Goal: Information Seeking & Learning: Compare options

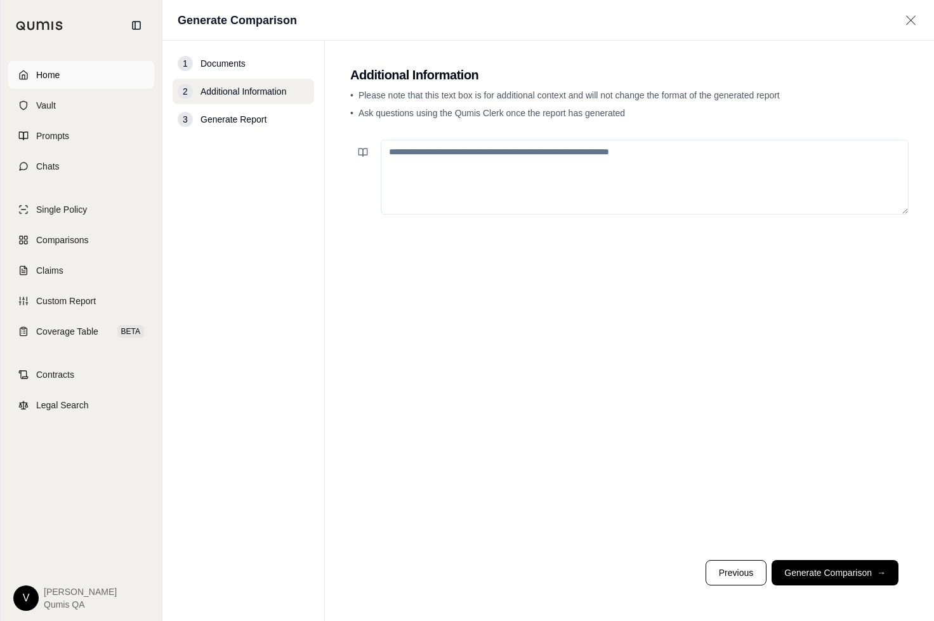
click at [72, 77] on link "Home" at bounding box center [81, 75] width 146 height 28
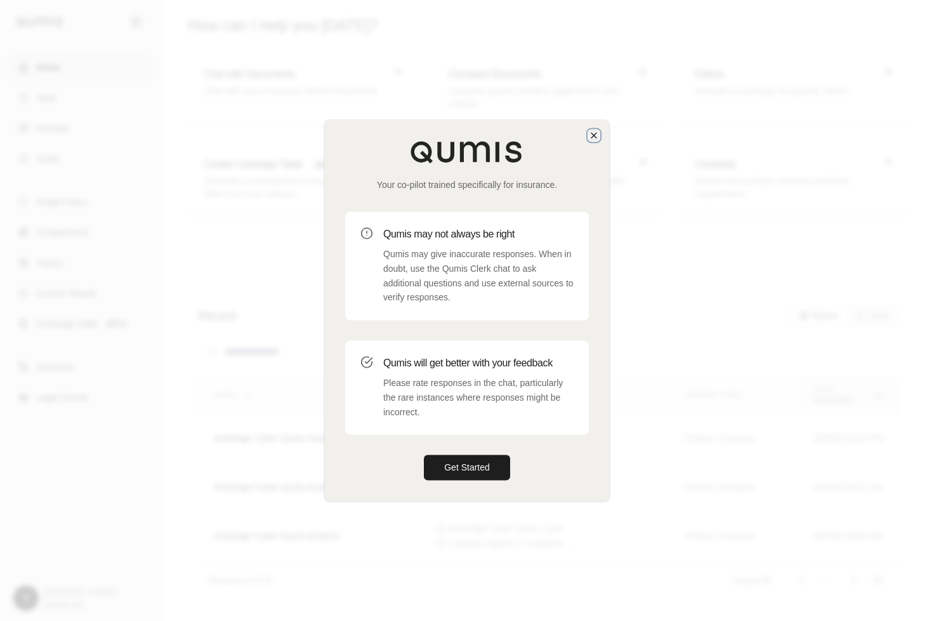
click at [590, 139] on icon "button" at bounding box center [594, 135] width 10 height 10
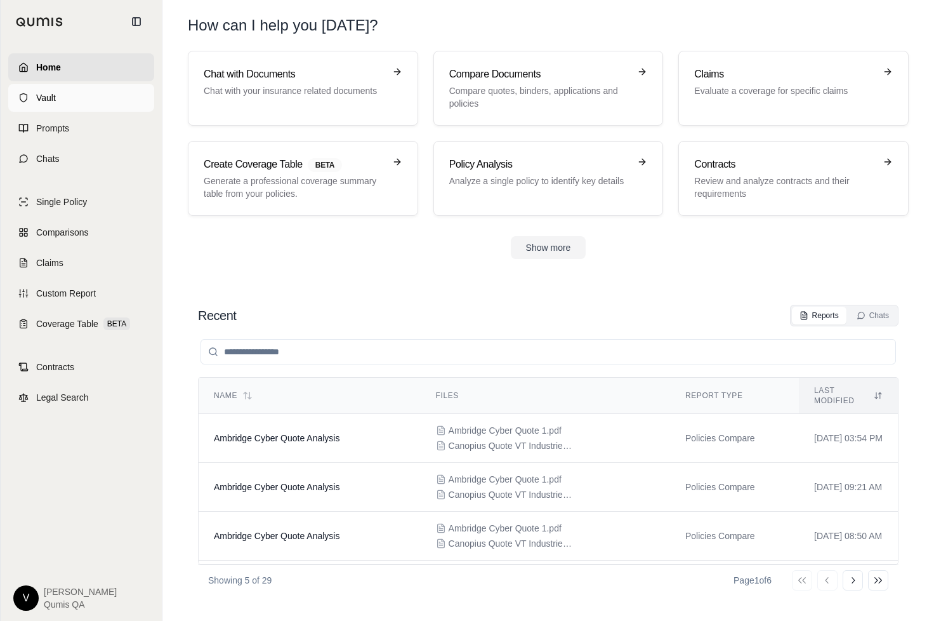
click at [89, 107] on link "Vault" at bounding box center [81, 98] width 146 height 28
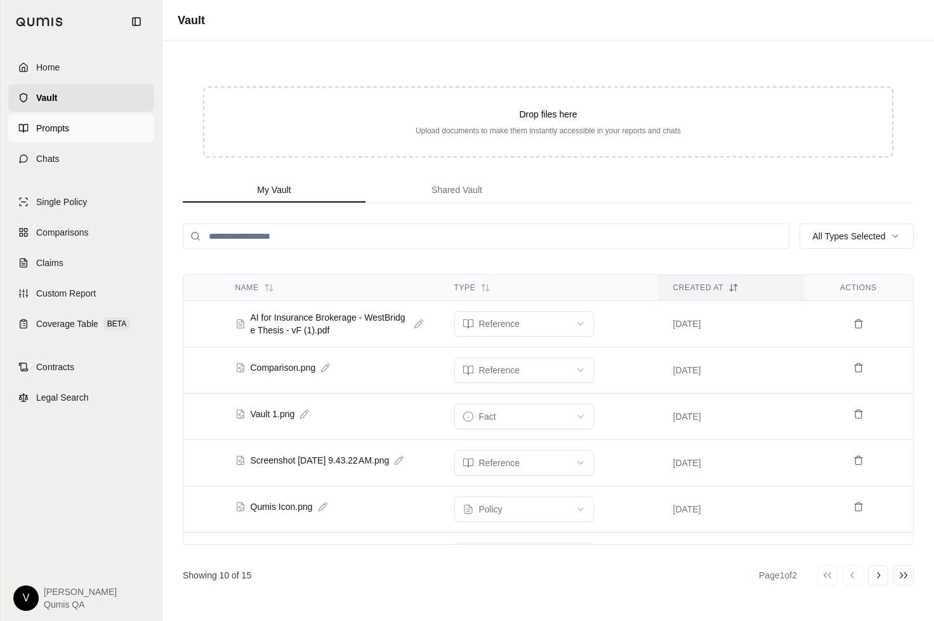
click at [68, 139] on link "Prompts" at bounding box center [81, 128] width 146 height 28
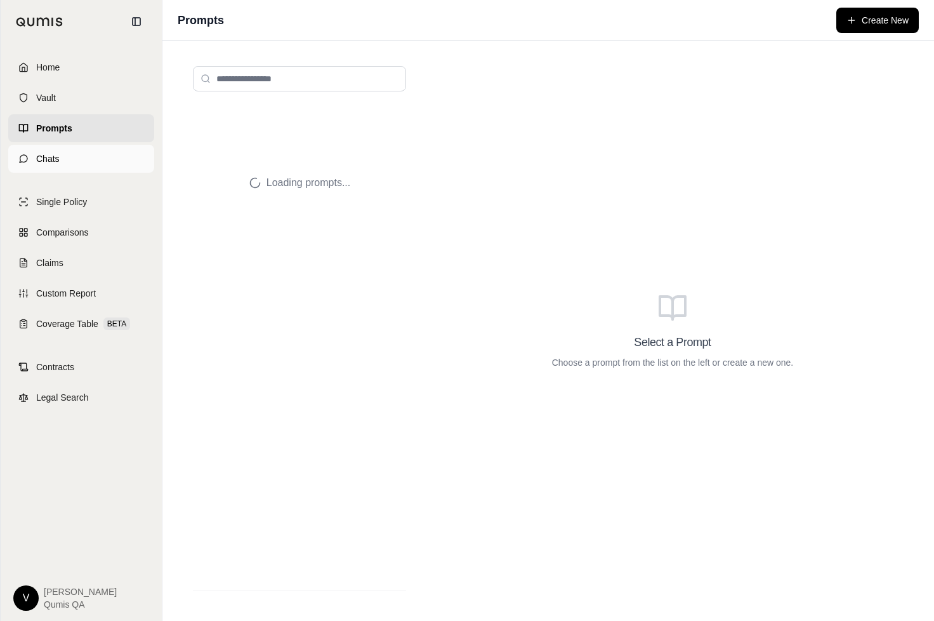
click at [70, 157] on link "Chats" at bounding box center [81, 159] width 146 height 28
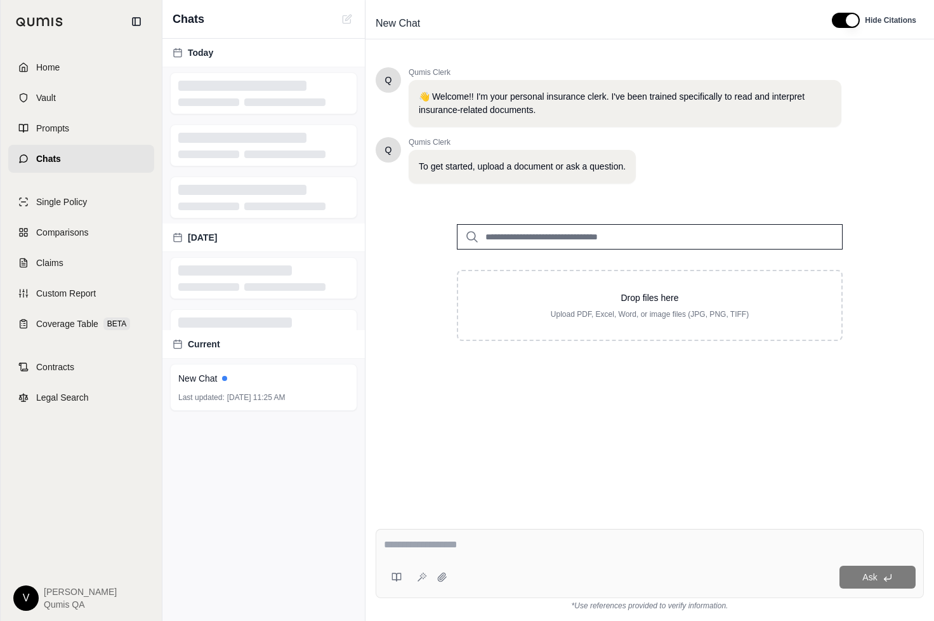
click at [72, 217] on div "Single Policy Comparisons Claims Custom Report Coverage Table BETA" at bounding box center [81, 263] width 146 height 150
click at [72, 216] on div "Single Policy Comparisons Claims Custom Report Coverage Table BETA" at bounding box center [81, 263] width 146 height 150
click at [71, 208] on span "Single Policy" at bounding box center [61, 201] width 51 height 13
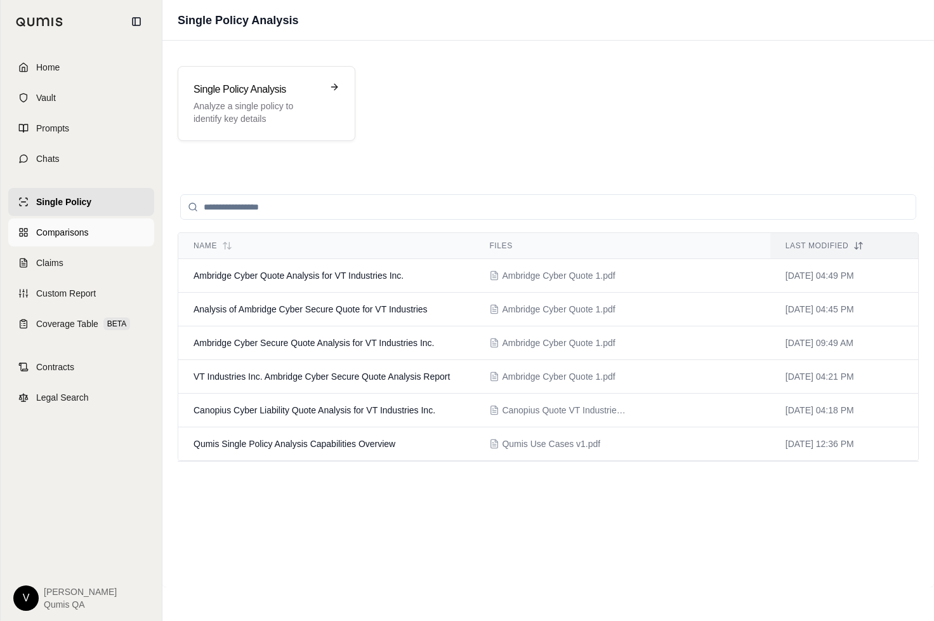
click at [76, 228] on span "Comparisons" at bounding box center [62, 232] width 52 height 13
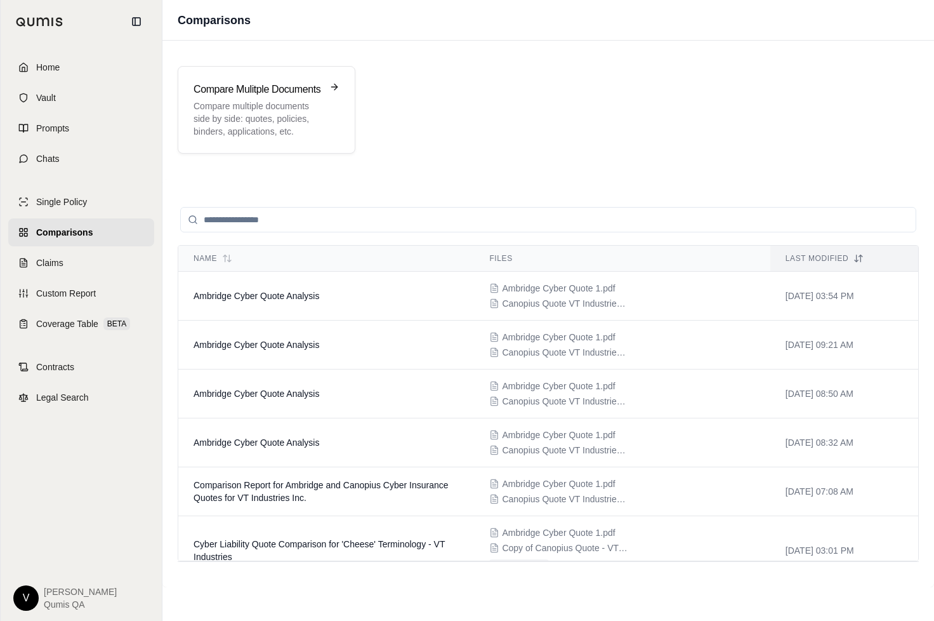
scroll to position [464, 0]
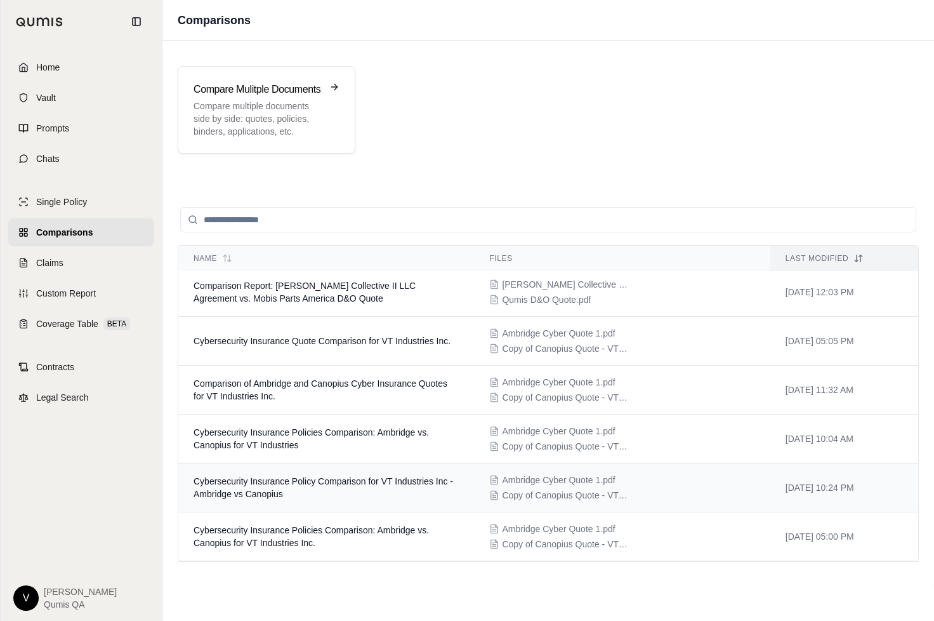
click at [260, 486] on td "Cybersecurity Insurance Policy Comparison for VT Industries Inc - Ambridge vs C…" at bounding box center [326, 487] width 296 height 49
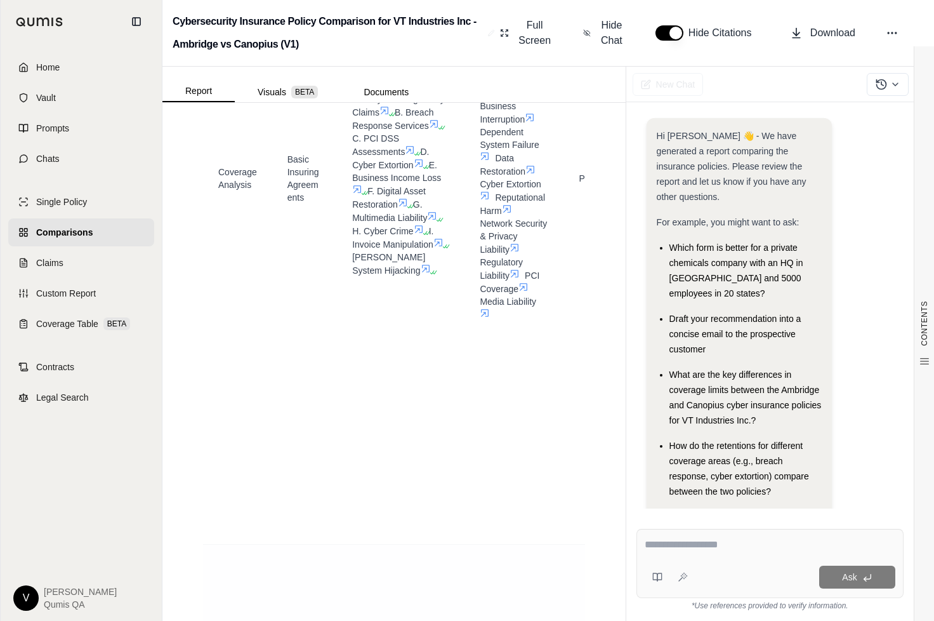
scroll to position [3073, 0]
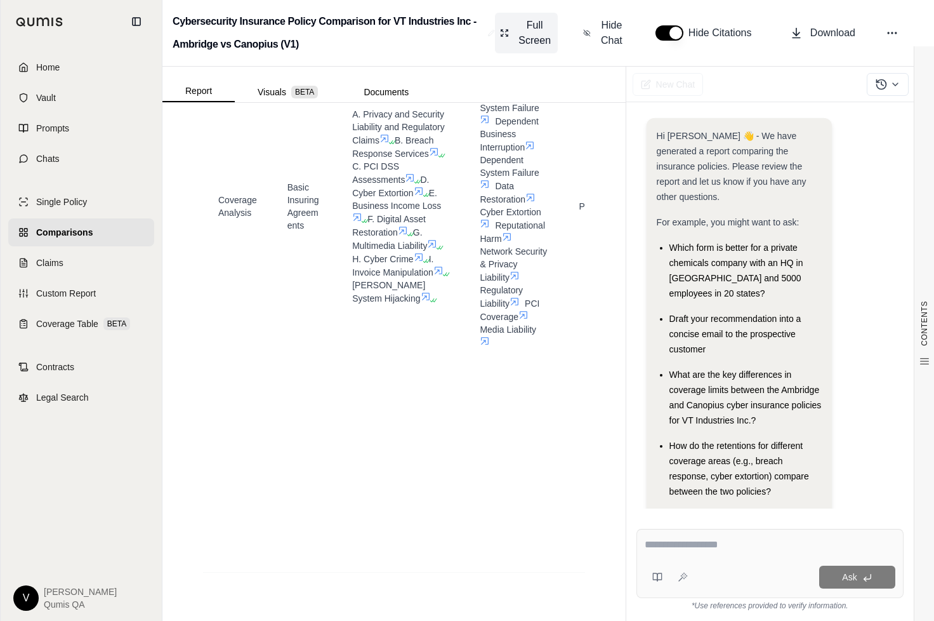
click at [543, 32] on span "Full Screen" at bounding box center [535, 33] width 36 height 30
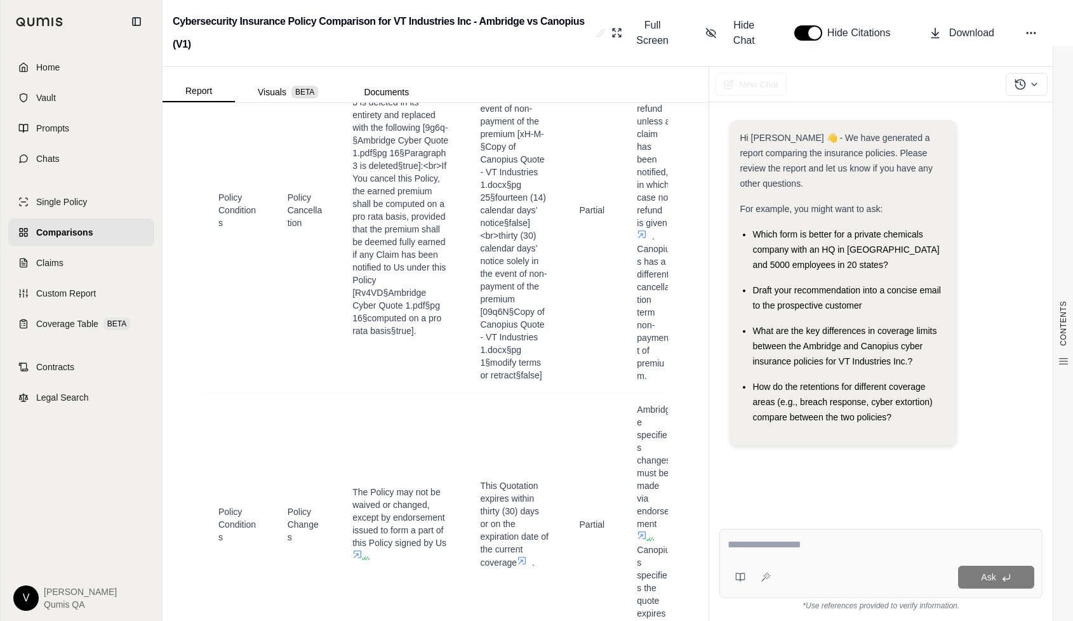
scroll to position [7836, 0]
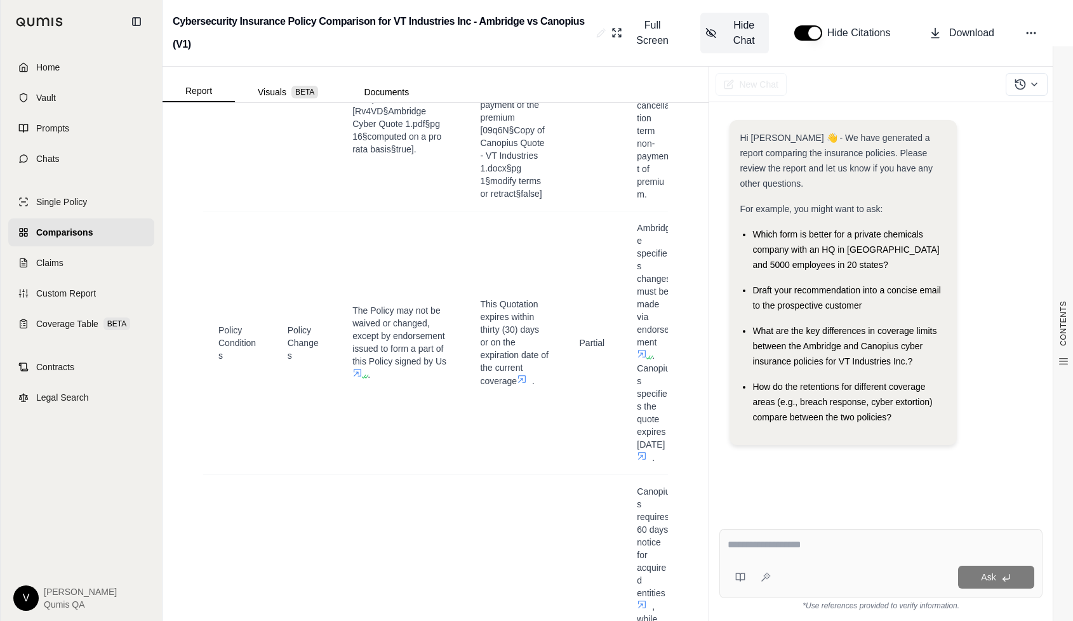
click at [751, 34] on span "Hide Chat" at bounding box center [743, 33] width 39 height 30
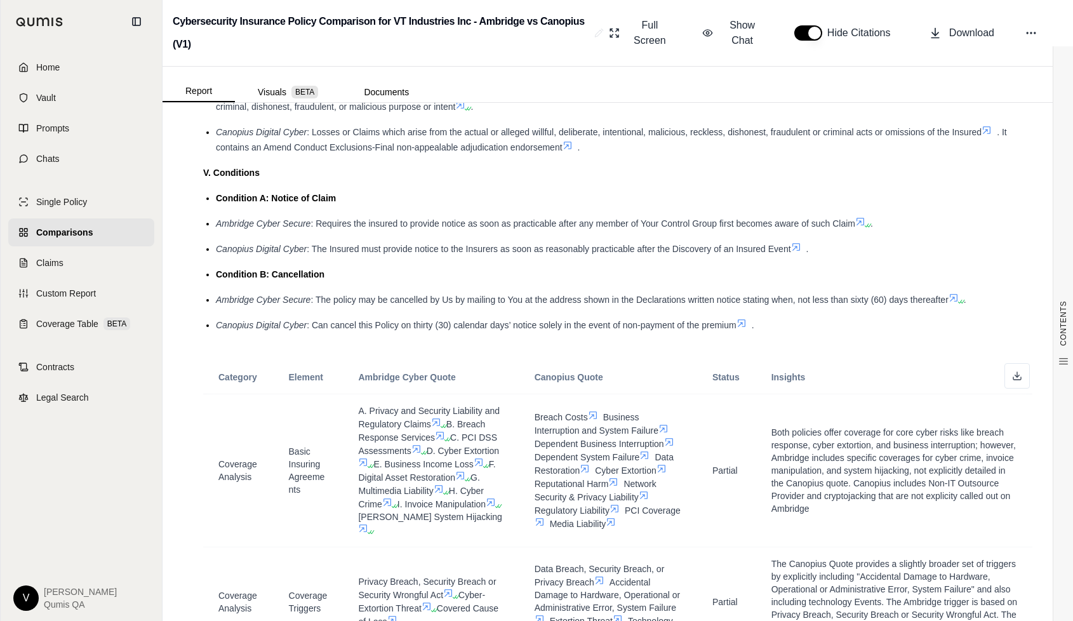
scroll to position [1770, 0]
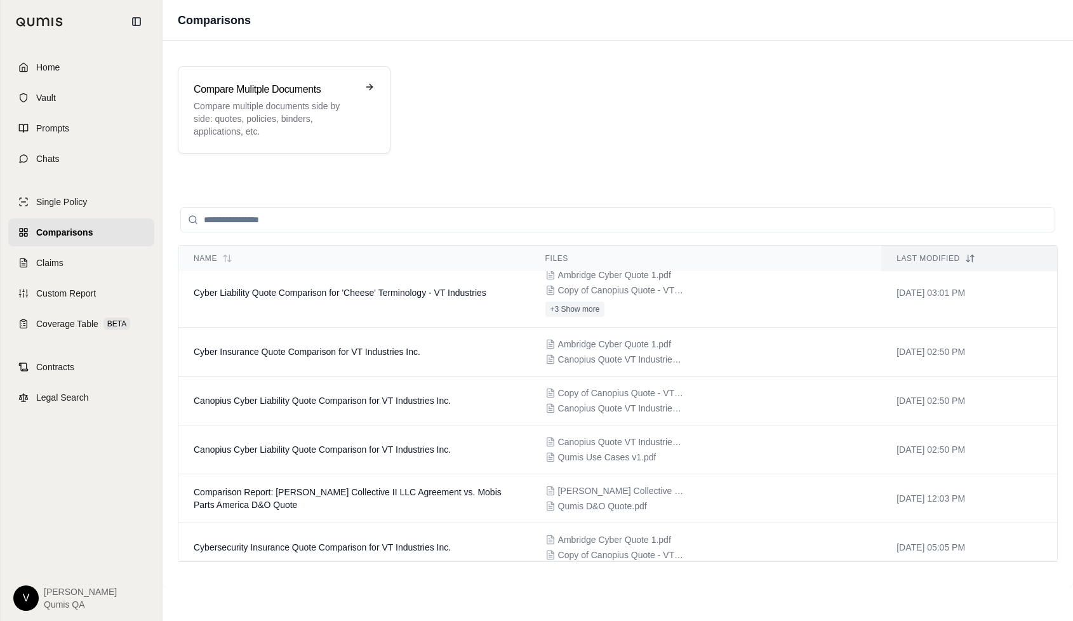
scroll to position [464, 0]
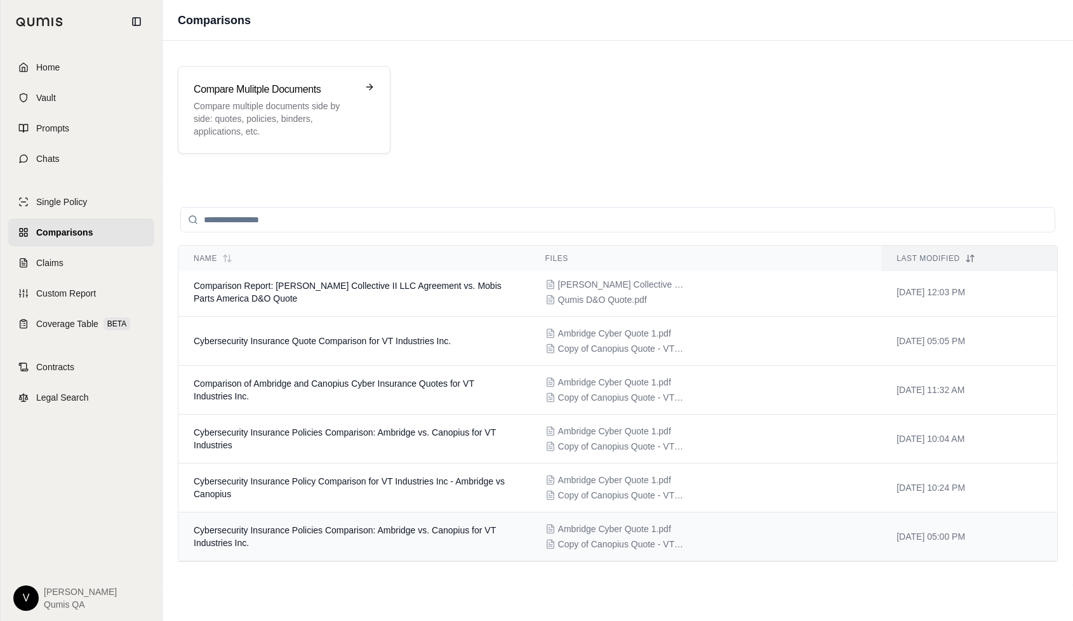
click at [437, 529] on span "Cybersecurity Insurance Policies Comparison: Ambridge vs. Canopius for VT Indus…" at bounding box center [345, 536] width 302 height 23
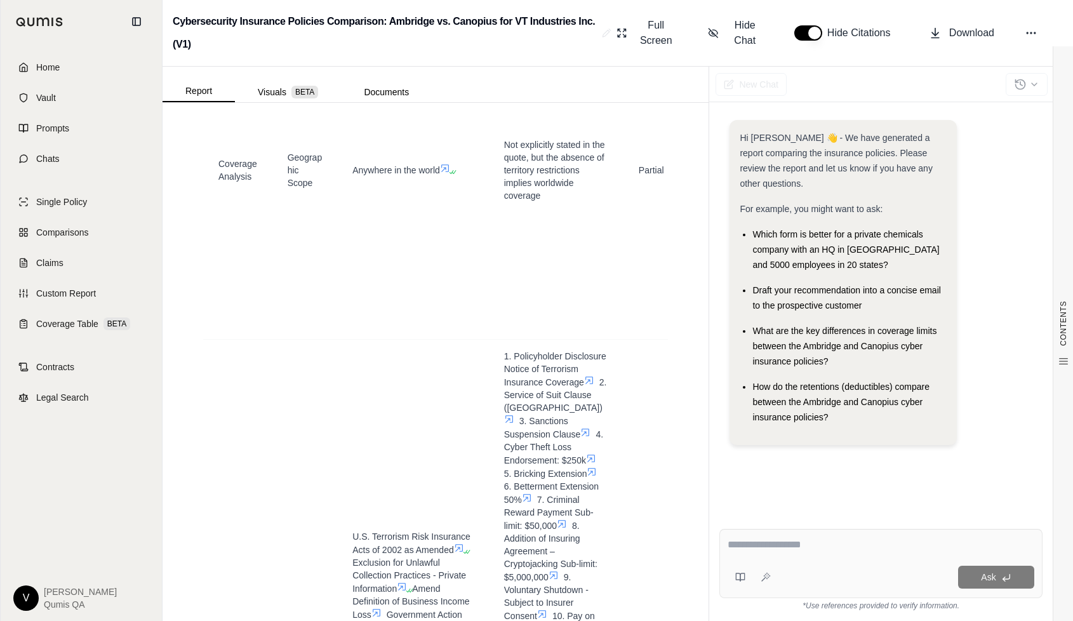
scroll to position [5358, 0]
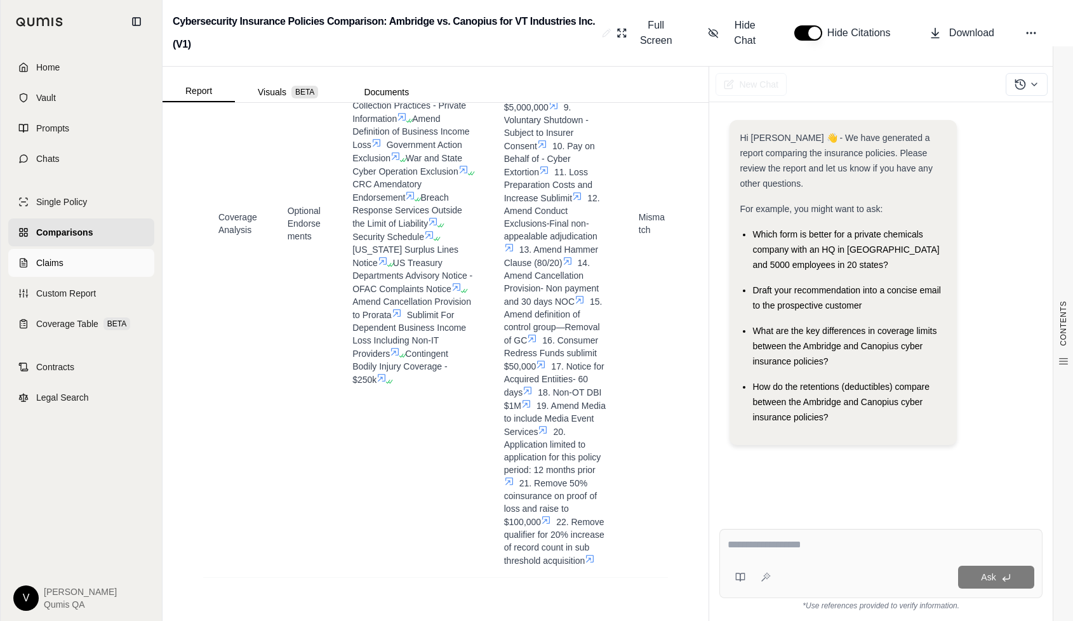
click at [65, 261] on link "Claims" at bounding box center [81, 263] width 146 height 28
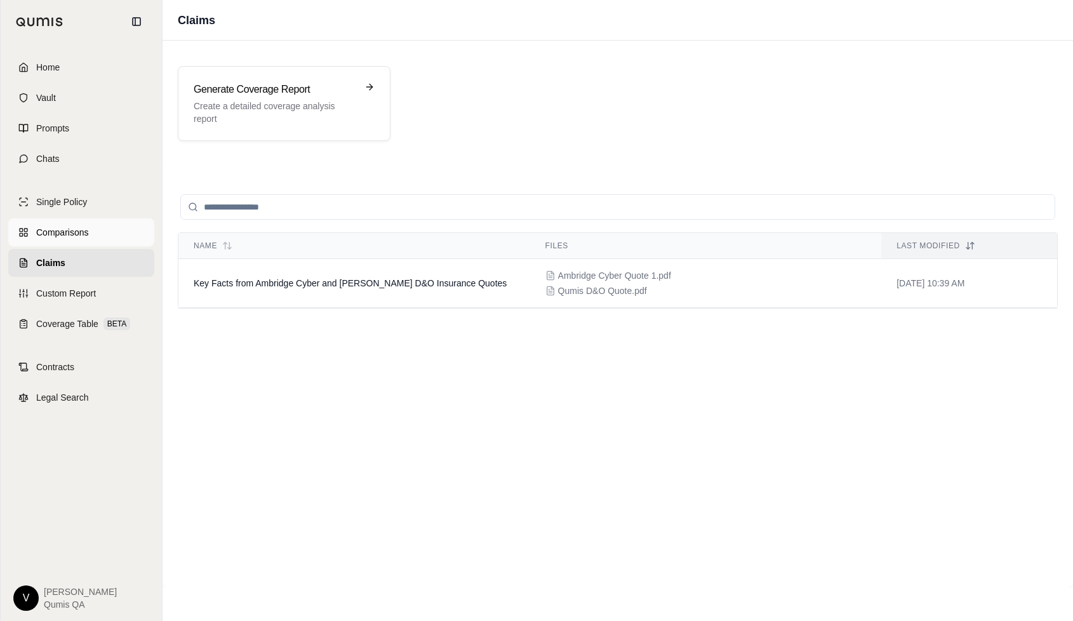
click at [70, 235] on span "Comparisons" at bounding box center [62, 232] width 52 height 13
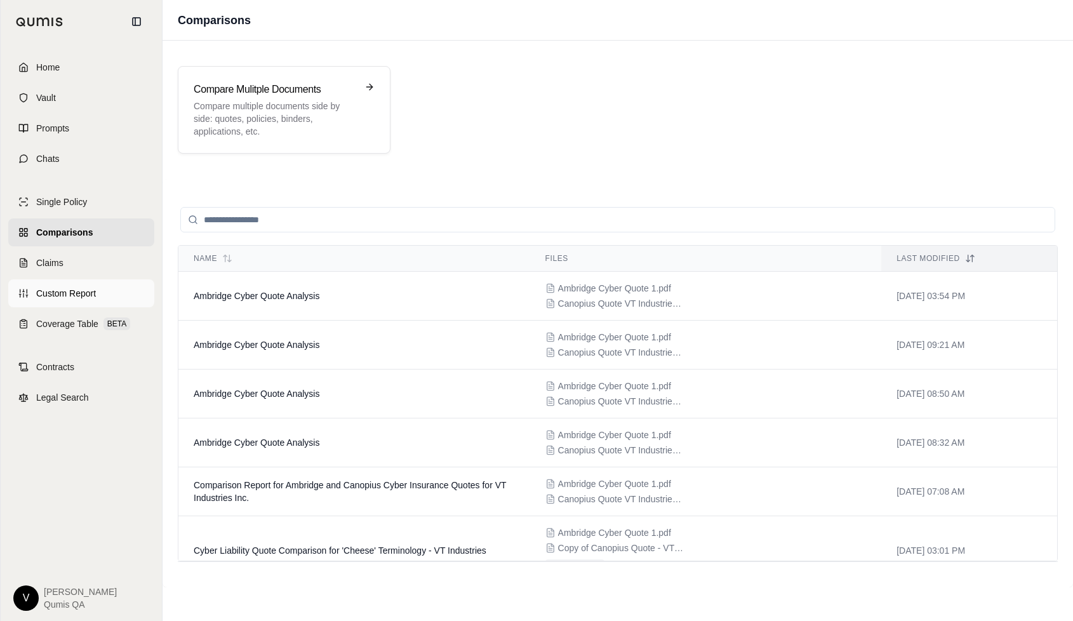
click at [70, 288] on span "Custom Report" at bounding box center [66, 293] width 60 height 13
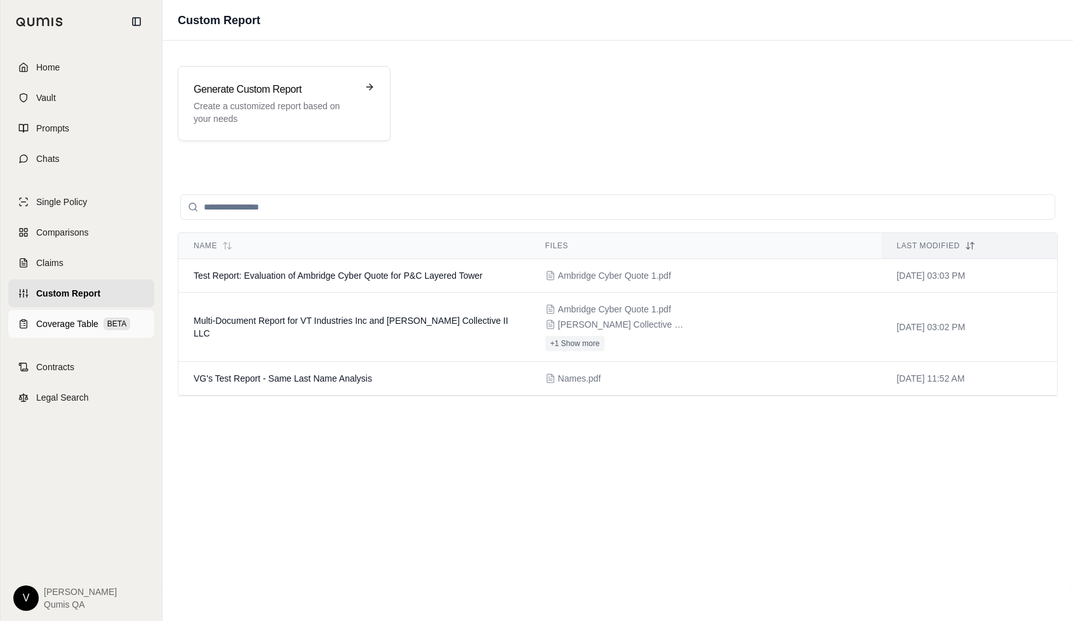
click at [68, 317] on span "Coverage Table" at bounding box center [67, 323] width 62 height 13
